Goal: Transaction & Acquisition: Book appointment/travel/reservation

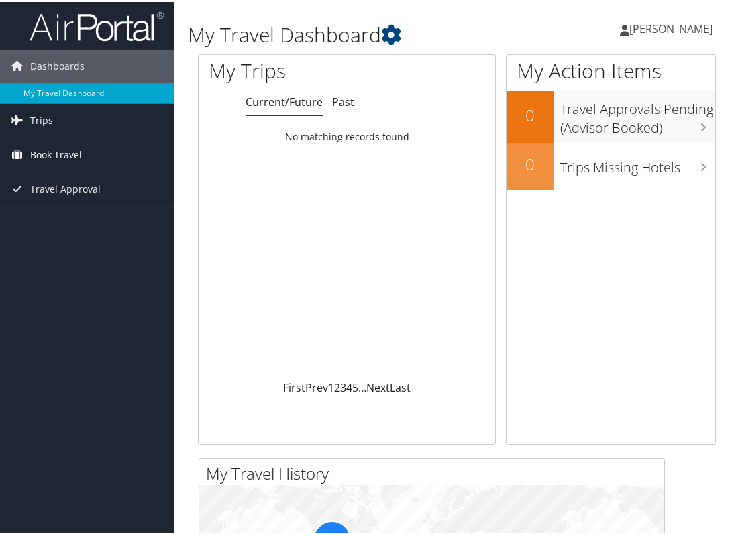
click at [73, 154] on span "Book Travel" at bounding box center [56, 153] width 52 height 34
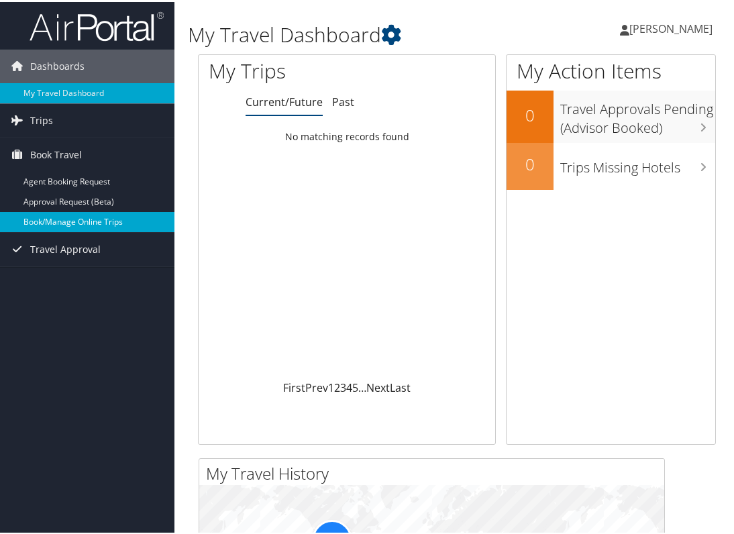
click at [85, 216] on link "Book/Manage Online Trips" at bounding box center [87, 220] width 175 height 20
